Goal: Task Accomplishment & Management: Manage account settings

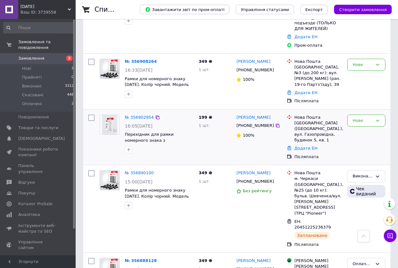
scroll to position [95, 0]
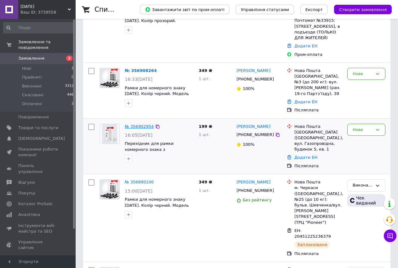
click at [141, 124] on link "№ 356902954" at bounding box center [139, 126] width 29 height 5
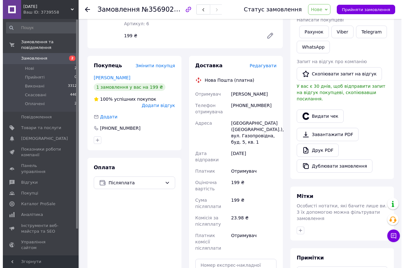
scroll to position [158, 0]
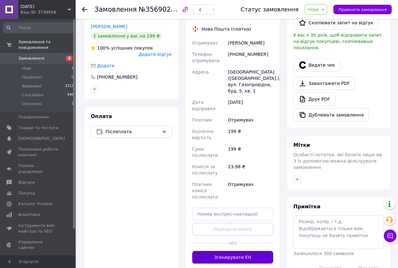
click at [240, 251] on button "Згенерувати ЕН" at bounding box center [232, 257] width 81 height 13
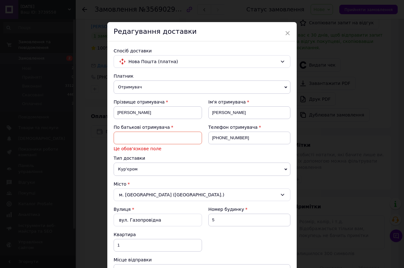
click at [163, 139] on input at bounding box center [158, 138] width 88 height 13
type input ","
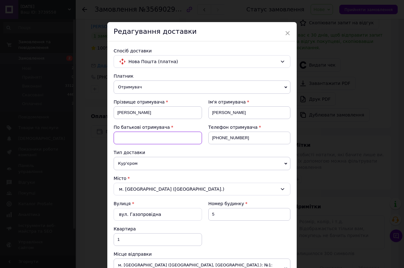
type input "ю"
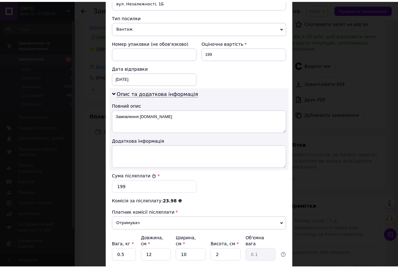
scroll to position [309, 0]
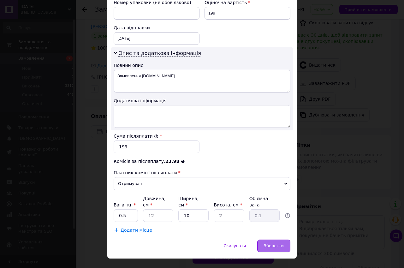
type input "Ю"
click at [277, 243] on span "Зберегти" at bounding box center [274, 245] width 20 height 5
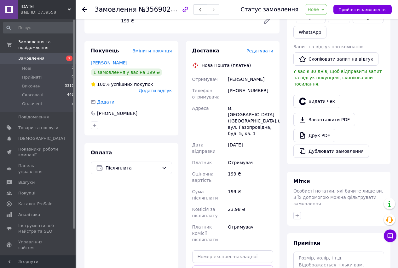
scroll to position [126, 0]
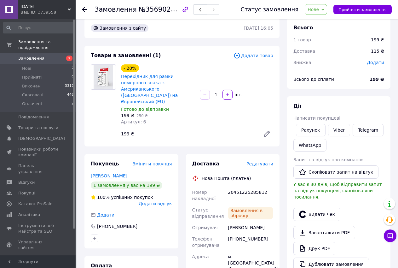
scroll to position [0, 0]
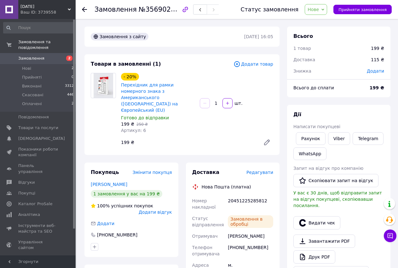
click at [241, 195] on div "20451225285812" at bounding box center [251, 204] width 48 height 18
copy div "20451225285812"
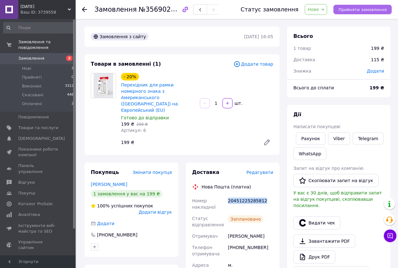
click at [378, 9] on span "Прийняти замовлення" at bounding box center [363, 9] width 48 height 5
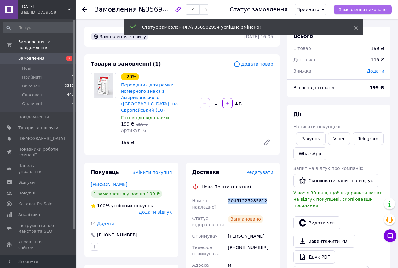
click at [378, 9] on span "Замовлення виконано" at bounding box center [363, 9] width 48 height 5
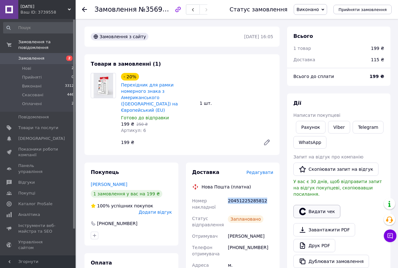
click at [324, 206] on button "Видати чек" at bounding box center [317, 211] width 47 height 13
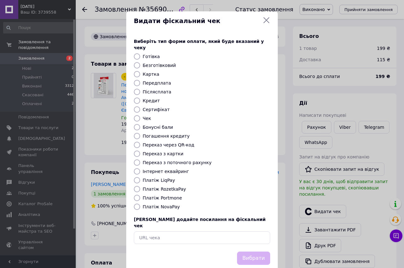
click at [137, 203] on input "Платіж NovaPay" at bounding box center [137, 206] width 6 height 6
radio input "true"
click at [256, 251] on button "Вибрати" at bounding box center [253, 258] width 33 height 14
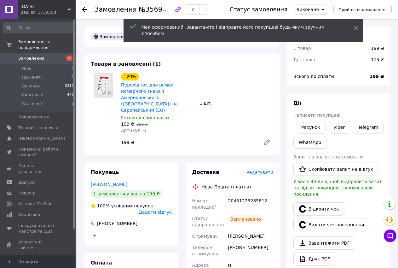
click at [85, 11] on icon at bounding box center [84, 9] width 5 height 5
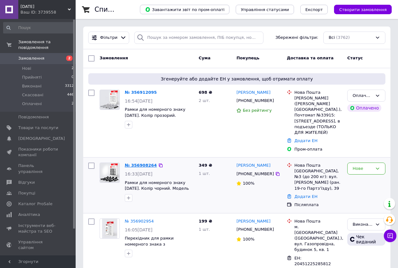
click at [139, 163] on link "№ 356908264" at bounding box center [141, 165] width 32 height 5
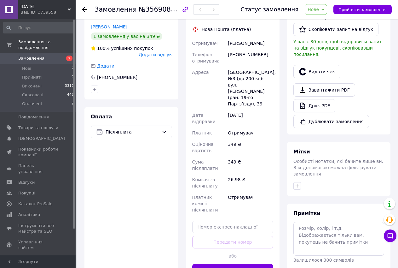
scroll to position [158, 0]
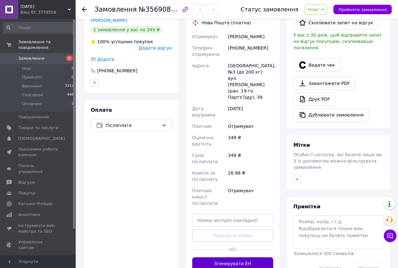
click at [240, 253] on button "Згенерувати ЕН" at bounding box center [232, 263] width 81 height 13
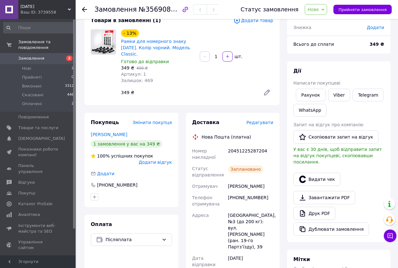
scroll to position [0, 0]
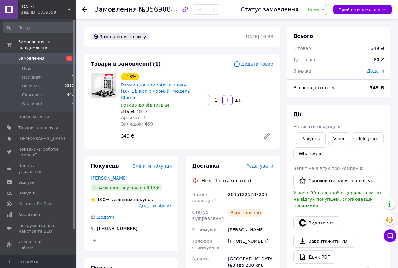
click at [246, 190] on div "20451225287204" at bounding box center [251, 198] width 48 height 18
copy div "20451225287204"
click at [356, 10] on span "Прийняти замовлення" at bounding box center [363, 9] width 48 height 5
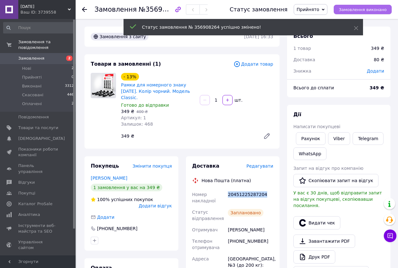
click at [356, 10] on span "Замовлення виконано" at bounding box center [363, 9] width 48 height 5
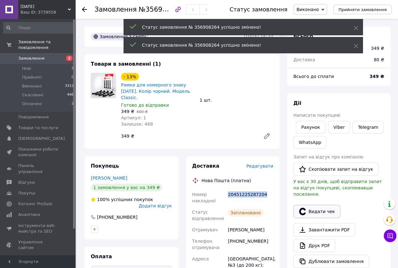
click at [313, 207] on button "Видати чек" at bounding box center [317, 211] width 47 height 13
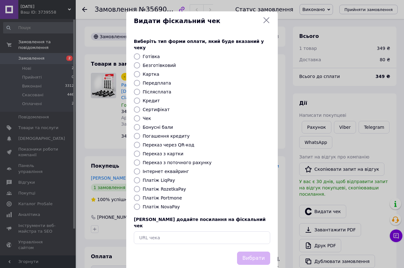
click at [139, 203] on div at bounding box center [136, 206] width 9 height 6
click at [136, 203] on input "Платіж NovaPay" at bounding box center [137, 206] width 6 height 6
radio input "true"
click at [261, 251] on button "Вибрати" at bounding box center [253, 258] width 33 height 14
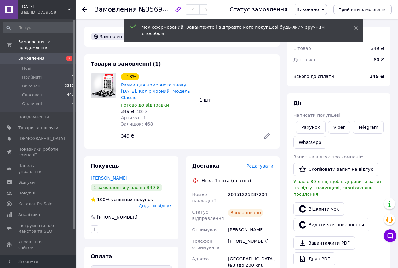
click at [86, 9] on icon at bounding box center [84, 9] width 5 height 5
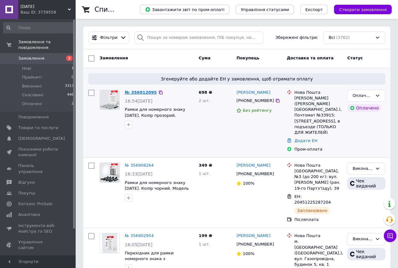
click at [139, 92] on link "№ 356912095" at bounding box center [141, 92] width 32 height 5
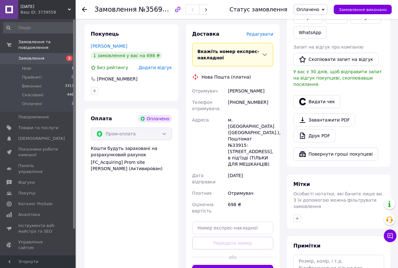
scroll to position [158, 0]
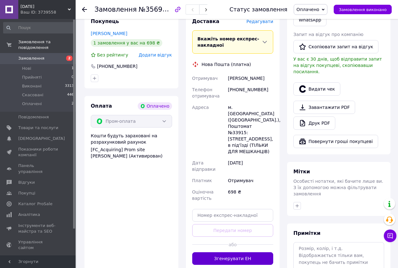
click at [243, 252] on button "Згенерувати ЕН" at bounding box center [232, 258] width 81 height 13
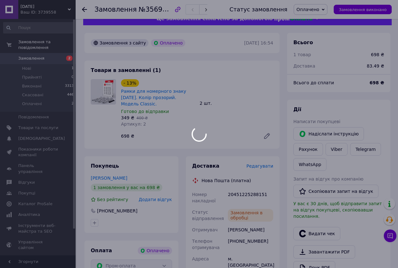
scroll to position [0, 0]
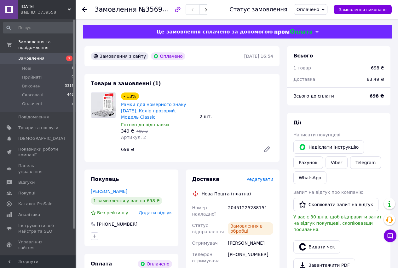
click at [241, 206] on div "20451225288151" at bounding box center [251, 211] width 48 height 18
copy div "20451225288151"
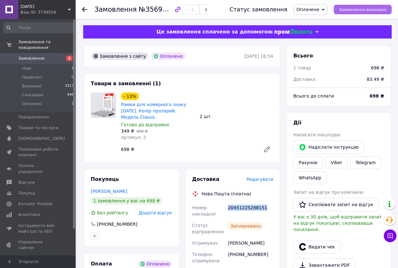
click at [369, 8] on span "Замовлення виконано" at bounding box center [363, 9] width 48 height 5
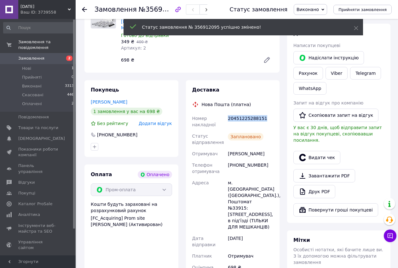
scroll to position [95, 0]
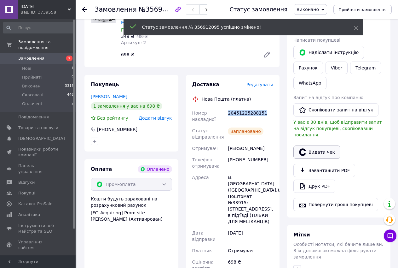
click at [315, 145] on button "Видати чек" at bounding box center [317, 151] width 47 height 13
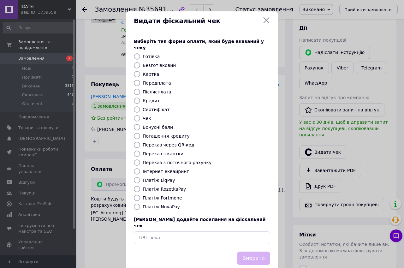
click at [158, 186] on label "Платіж RozetkaPay" at bounding box center [164, 188] width 43 height 5
click at [140, 186] on input "Платіж RozetkaPay" at bounding box center [137, 189] width 6 height 6
radio input "true"
click at [244, 251] on button "Вибрати" at bounding box center [253, 258] width 33 height 14
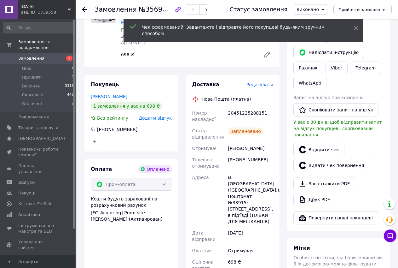
click at [85, 9] on use at bounding box center [84, 9] width 5 height 5
